Goal: Register for event/course

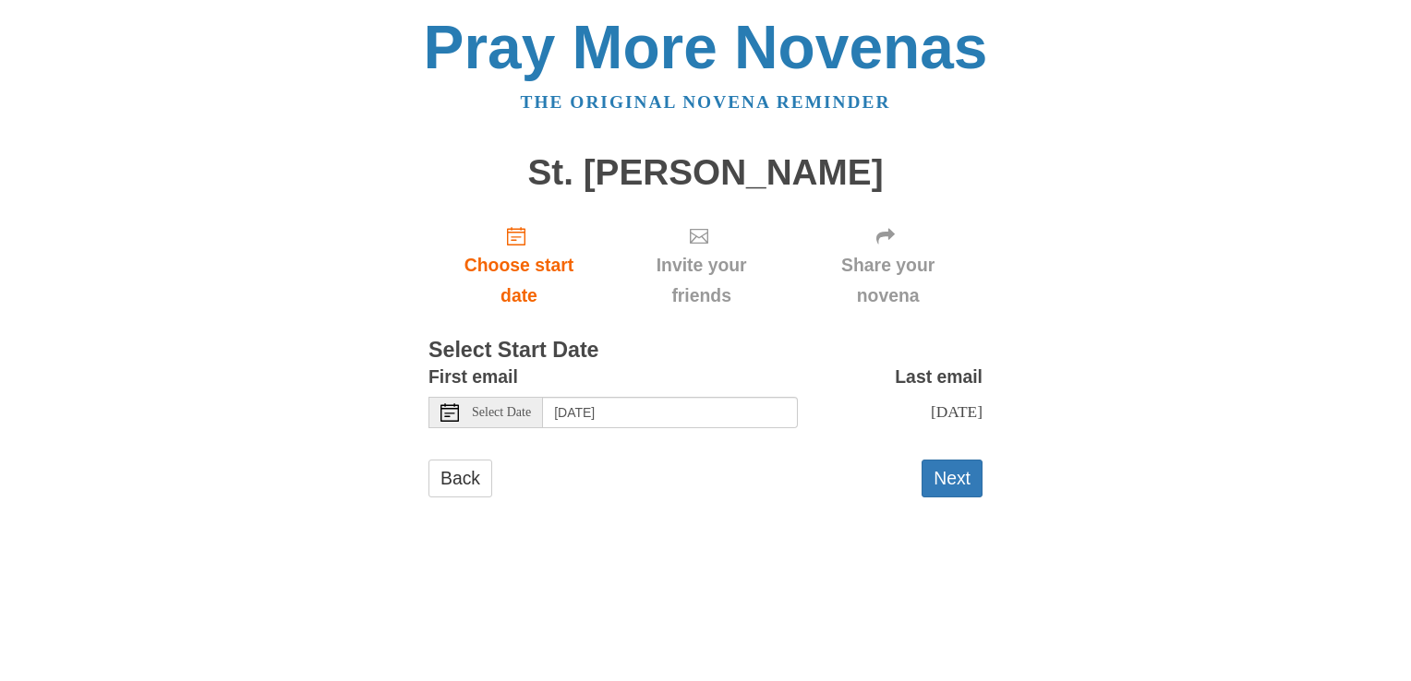
click at [521, 414] on span "Select Date" at bounding box center [501, 412] width 59 height 13
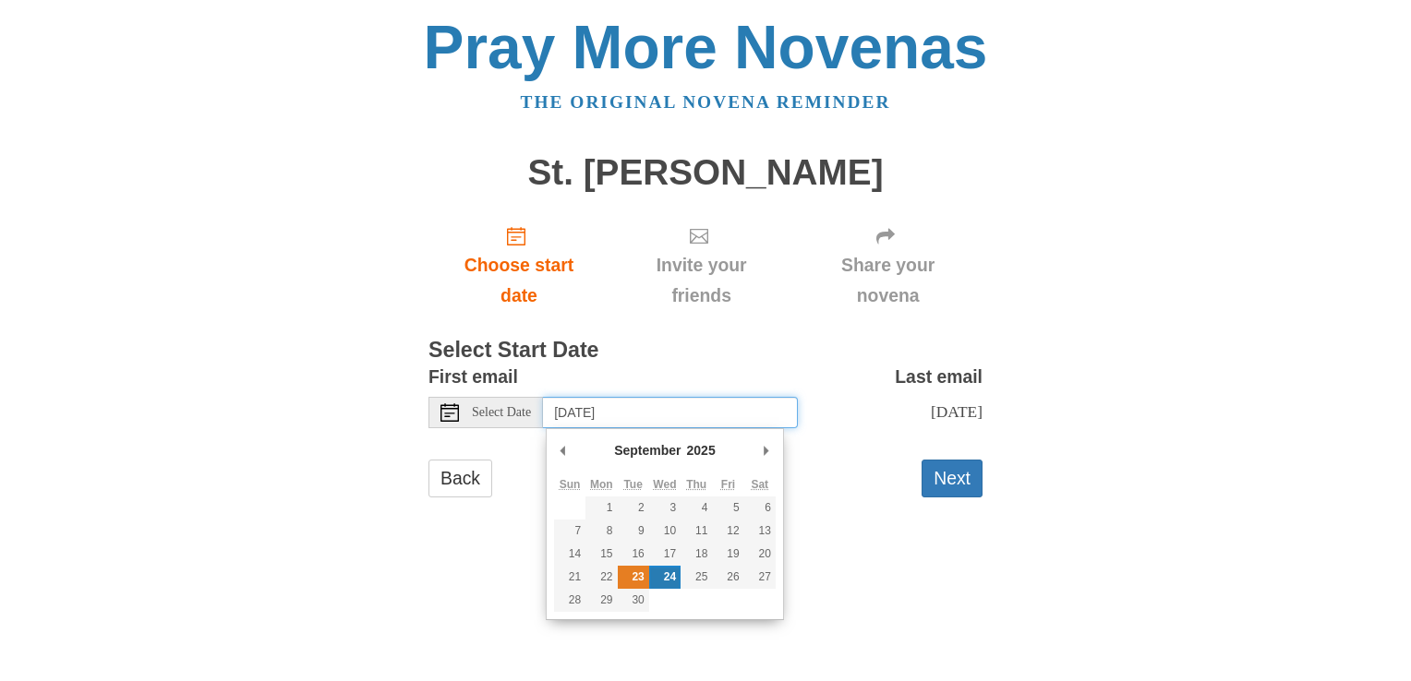
type input "[DATE]"
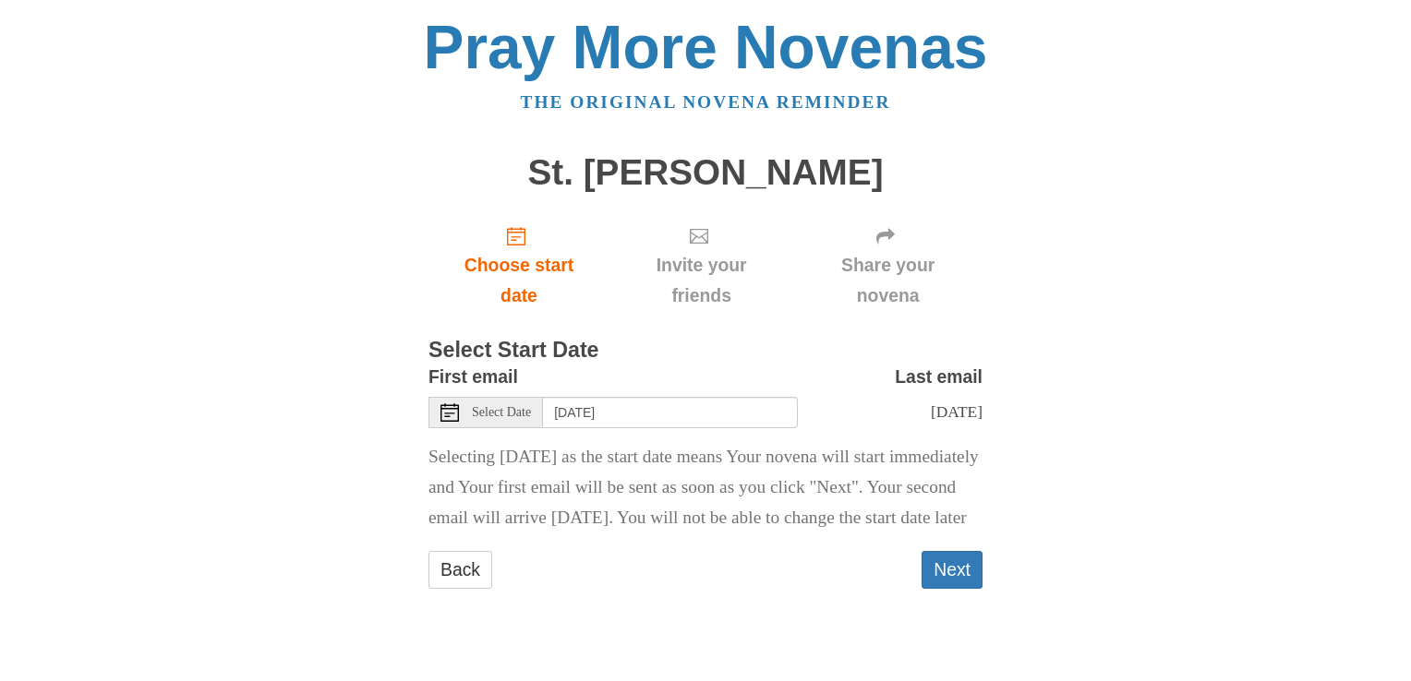
click at [1265, 278] on body "Pray More Novenas The original novena reminder St. [PERSON_NAME] Choose start d…" at bounding box center [705, 321] width 1411 height 643
click at [946, 589] on button "Next" at bounding box center [951, 570] width 61 height 38
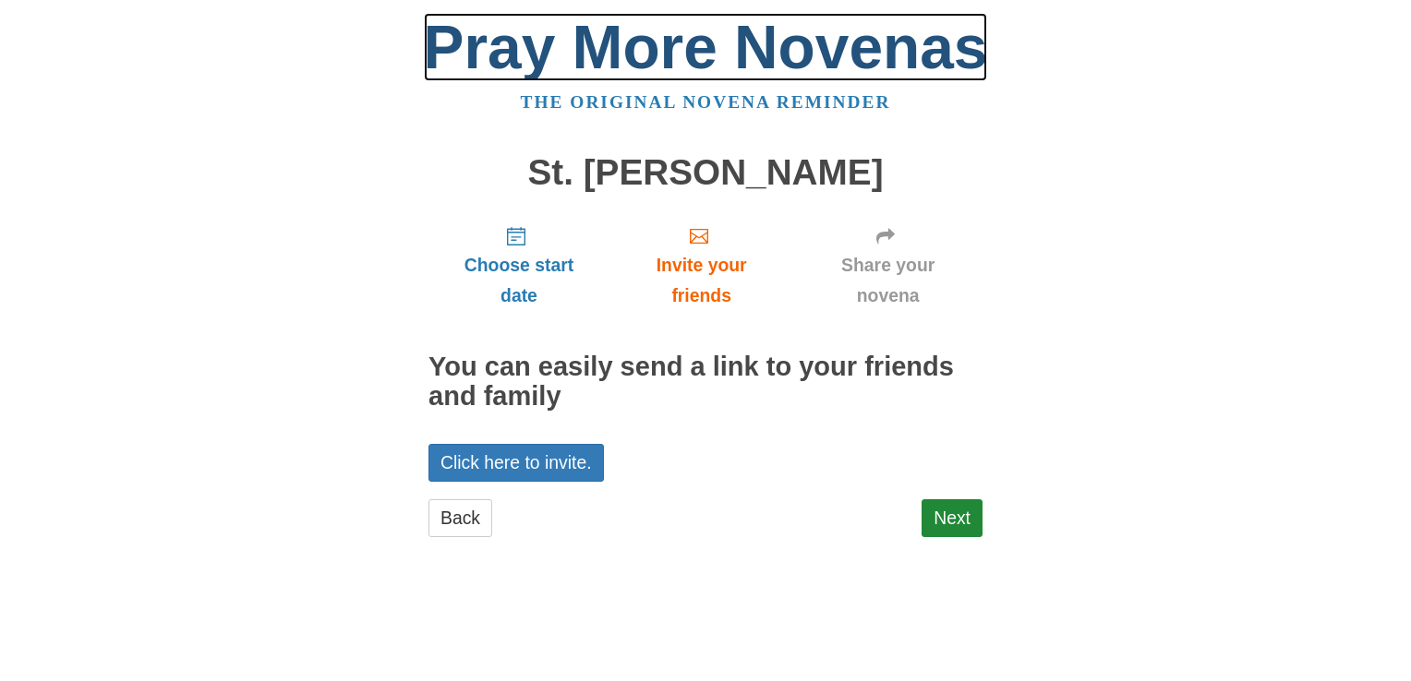
click at [535, 57] on link "Pray More Novenas" at bounding box center [706, 47] width 564 height 68
